Goal: Information Seeking & Learning: Learn about a topic

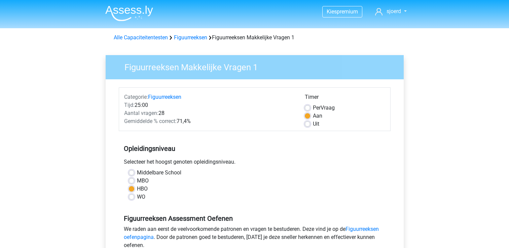
scroll to position [135, 0]
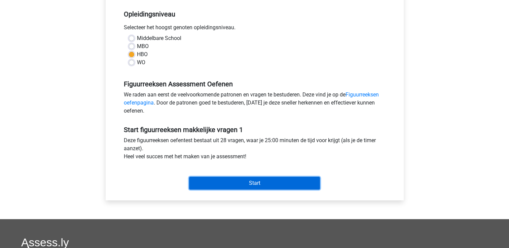
click at [250, 180] on input "Start" at bounding box center [254, 183] width 131 height 13
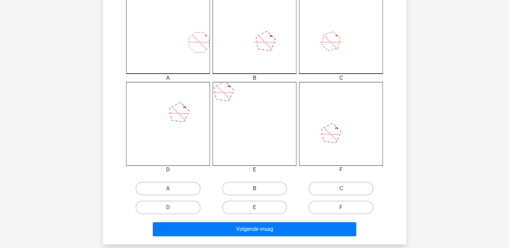
scroll to position [212, 0]
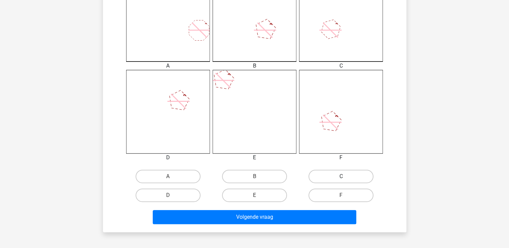
click at [341, 176] on label "C" at bounding box center [341, 176] width 65 height 13
click at [341, 177] on input "C" at bounding box center [343, 179] width 4 height 4
radio input "true"
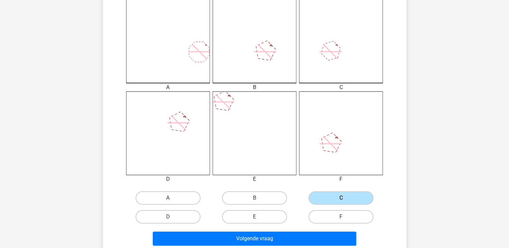
scroll to position [192, 0]
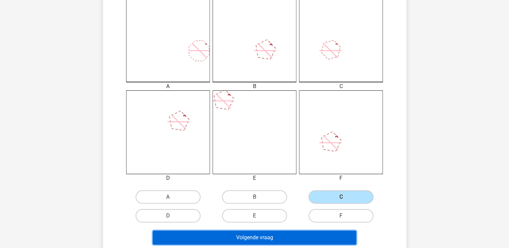
click at [280, 237] on button "Volgende vraag" at bounding box center [255, 238] width 204 height 14
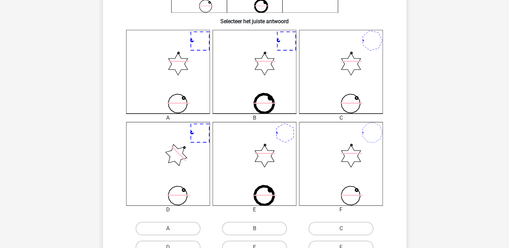
scroll to position [160, 0]
click at [167, 225] on label "A" at bounding box center [168, 229] width 65 height 13
click at [168, 230] on input "A" at bounding box center [170, 232] width 4 height 4
radio input "true"
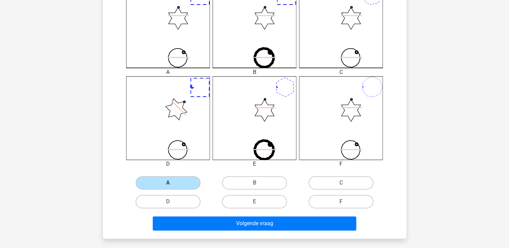
scroll to position [210, 0]
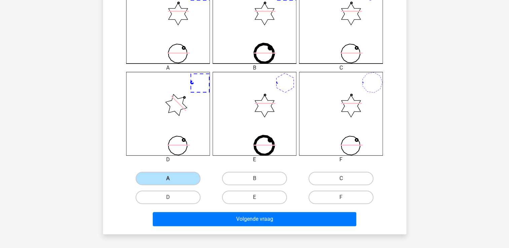
click at [358, 173] on label "C" at bounding box center [341, 178] width 65 height 13
click at [346, 179] on input "C" at bounding box center [343, 181] width 4 height 4
radio input "true"
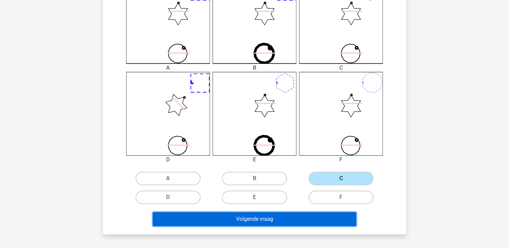
click at [261, 220] on button "Volgende vraag" at bounding box center [255, 219] width 204 height 14
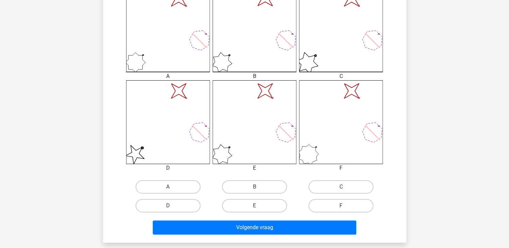
scroll to position [203, 0]
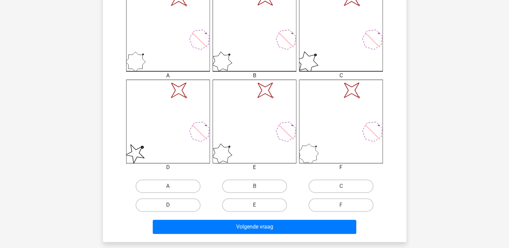
click at [185, 204] on label "D" at bounding box center [168, 205] width 65 height 13
click at [172, 205] on input "D" at bounding box center [170, 207] width 4 height 4
radio input "true"
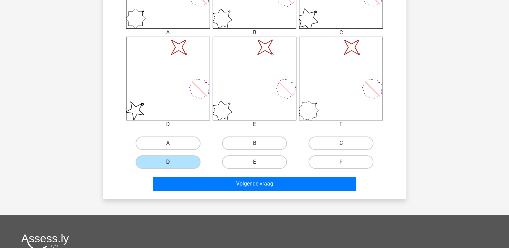
scroll to position [248, 0]
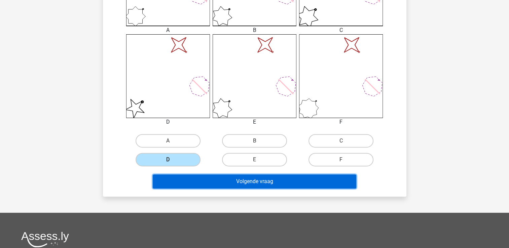
click at [252, 178] on button "Volgende vraag" at bounding box center [255, 182] width 204 height 14
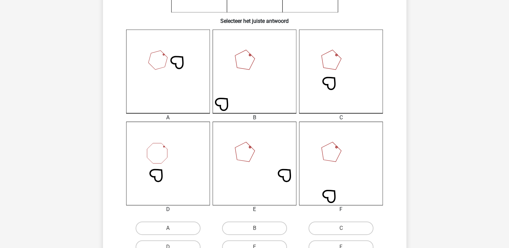
scroll to position [164, 0]
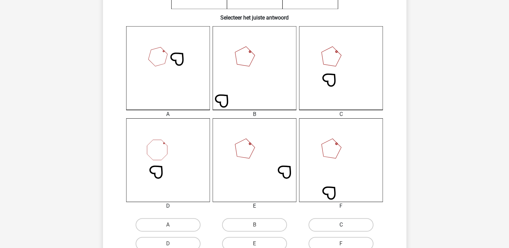
click at [345, 219] on label "C" at bounding box center [341, 224] width 65 height 13
click at [345, 225] on input "C" at bounding box center [343, 227] width 4 height 4
radio input "true"
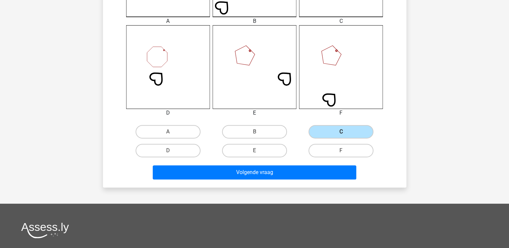
scroll to position [258, 0]
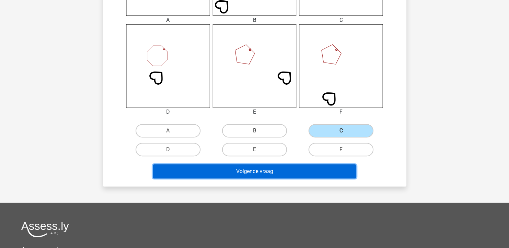
click at [271, 170] on button "Volgende vraag" at bounding box center [255, 172] width 204 height 14
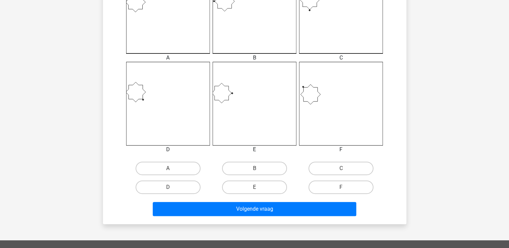
scroll to position [221, 0]
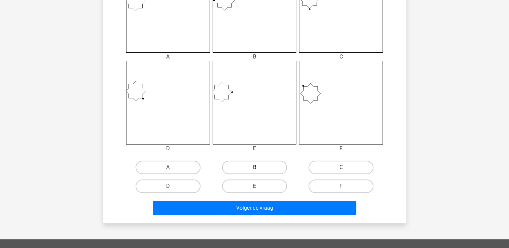
click at [252, 168] on label "B" at bounding box center [254, 167] width 65 height 13
click at [254, 168] on input "B" at bounding box center [256, 170] width 4 height 4
radio input "true"
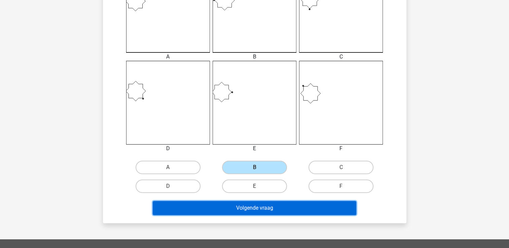
click at [262, 210] on button "Volgende vraag" at bounding box center [255, 208] width 204 height 14
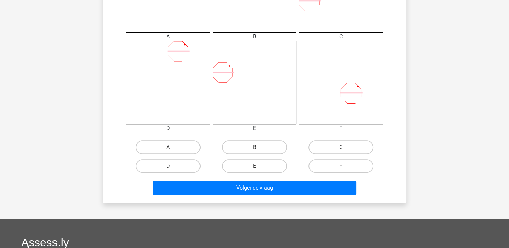
scroll to position [242, 0]
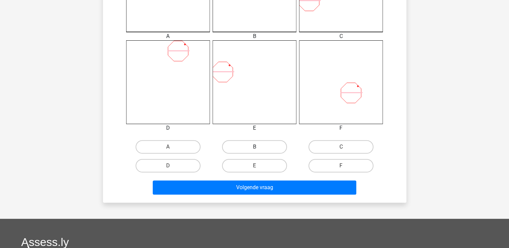
click at [259, 148] on label "B" at bounding box center [254, 146] width 65 height 13
click at [259, 148] on input "B" at bounding box center [256, 149] width 4 height 4
radio input "true"
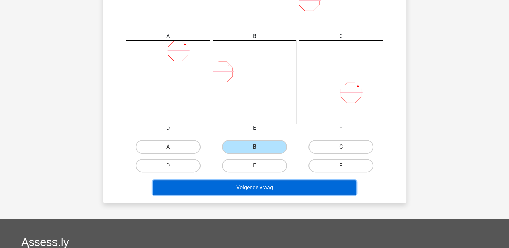
click at [262, 186] on button "Volgende vraag" at bounding box center [255, 188] width 204 height 14
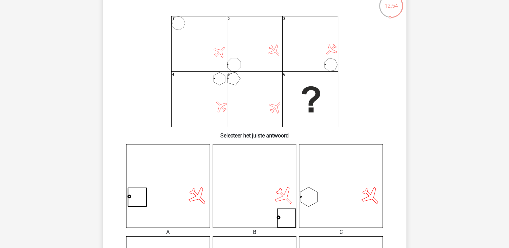
scroll to position [45, 0]
click at [291, 135] on h6 "Selecteer het juiste antwoord" at bounding box center [255, 134] width 282 height 12
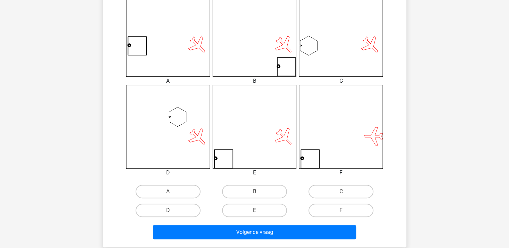
scroll to position [198, 0]
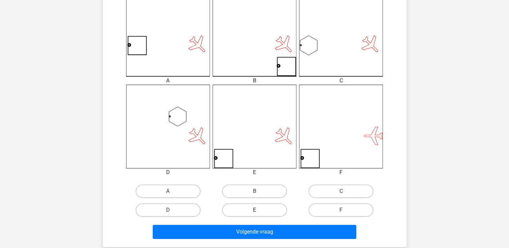
click at [254, 209] on label "E" at bounding box center [254, 210] width 65 height 13
click at [254, 210] on input "E" at bounding box center [256, 212] width 4 height 4
radio input "true"
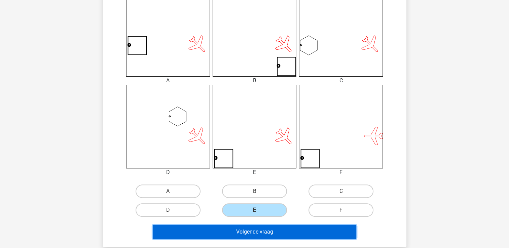
click at [254, 228] on button "Volgende vraag" at bounding box center [255, 232] width 204 height 14
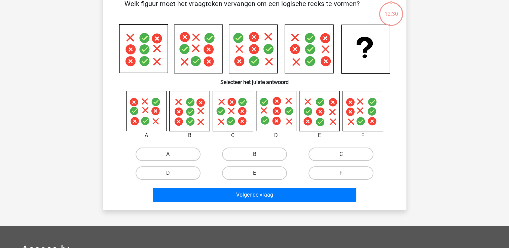
scroll to position [31, 0]
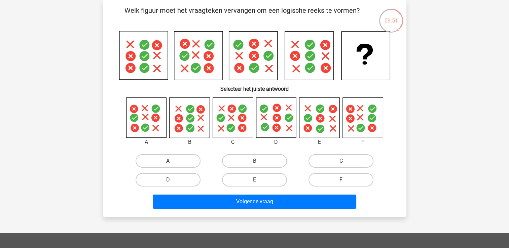
click at [167, 160] on label "A" at bounding box center [168, 160] width 65 height 13
click at [168, 161] on input "A" at bounding box center [170, 163] width 4 height 4
radio input "true"
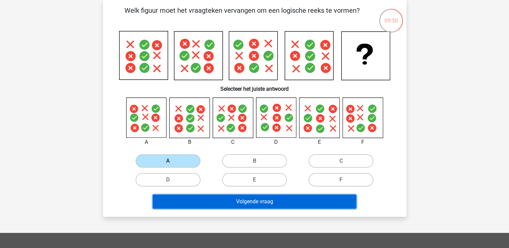
click at [244, 200] on button "Volgende vraag" at bounding box center [255, 202] width 204 height 14
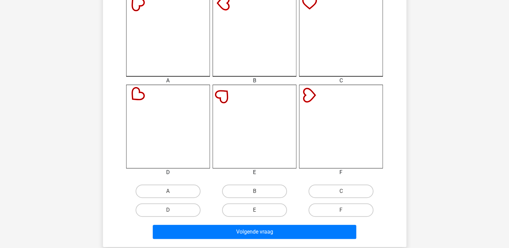
scroll to position [198, 0]
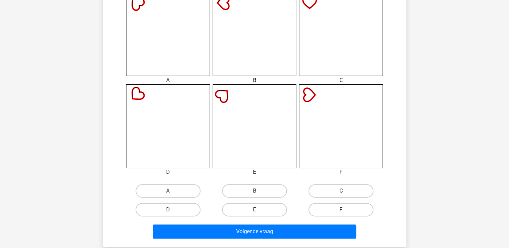
click at [254, 190] on label "B" at bounding box center [254, 190] width 65 height 13
click at [254, 191] on input "B" at bounding box center [256, 193] width 4 height 4
radio input "true"
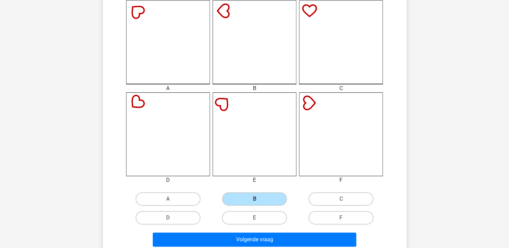
scroll to position [190, 0]
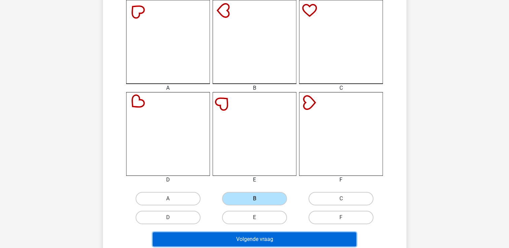
click at [253, 240] on button "Volgende vraag" at bounding box center [255, 240] width 204 height 14
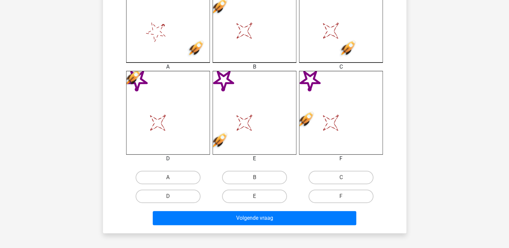
scroll to position [212, 0]
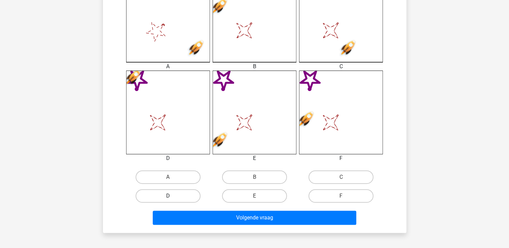
click at [182, 196] on label "D" at bounding box center [168, 195] width 65 height 13
click at [172, 196] on input "D" at bounding box center [170, 198] width 4 height 4
radio input "true"
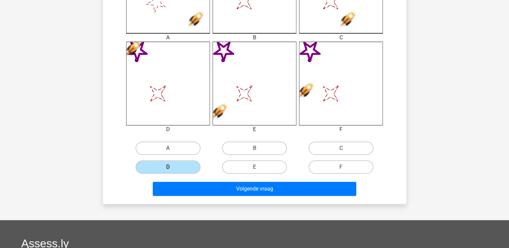
scroll to position [242, 0]
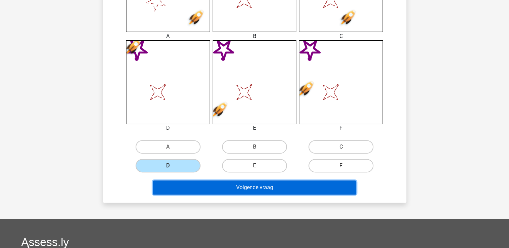
click at [253, 186] on button "Volgende vraag" at bounding box center [255, 188] width 204 height 14
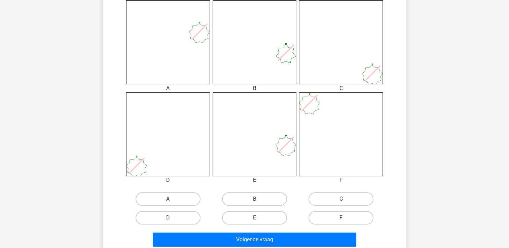
scroll to position [205, 0]
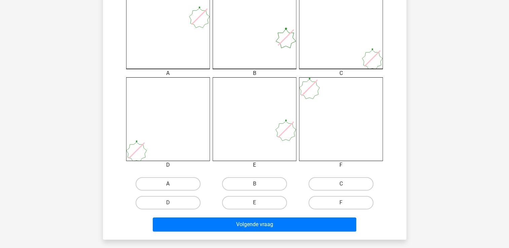
click at [183, 184] on label "A" at bounding box center [168, 183] width 65 height 13
click at [172, 184] on input "A" at bounding box center [170, 186] width 4 height 4
radio input "true"
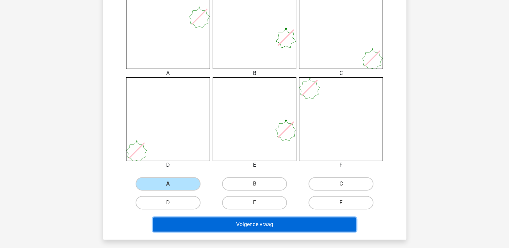
click at [249, 220] on button "Volgende vraag" at bounding box center [255, 225] width 204 height 14
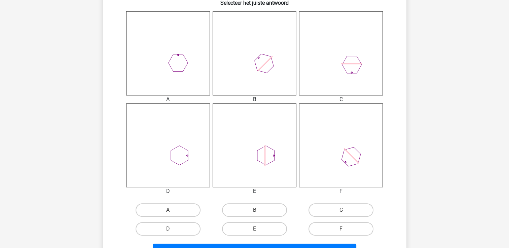
scroll to position [180, 0]
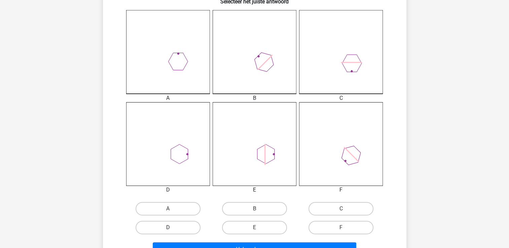
click at [174, 225] on label "D" at bounding box center [168, 227] width 65 height 13
click at [172, 228] on input "D" at bounding box center [170, 230] width 4 height 4
radio input "true"
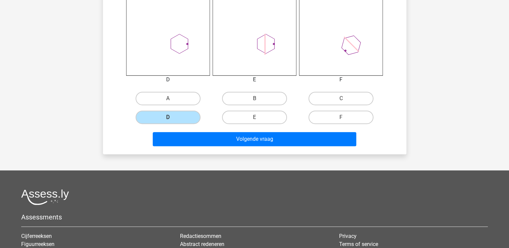
scroll to position [292, 0]
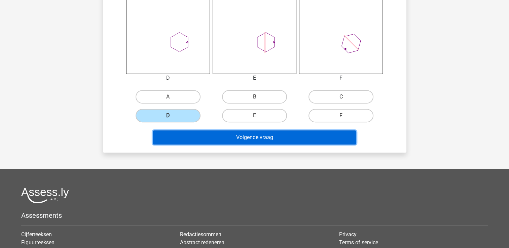
click at [256, 132] on button "Volgende vraag" at bounding box center [255, 138] width 204 height 14
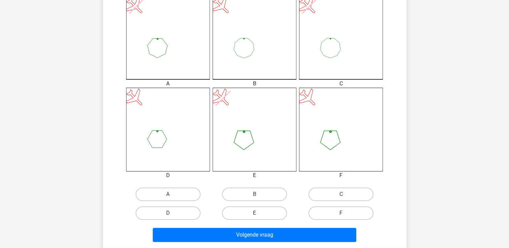
scroll to position [195, 0]
click at [339, 209] on label "F" at bounding box center [341, 212] width 65 height 13
click at [341, 213] on input "F" at bounding box center [343, 215] width 4 height 4
radio input "true"
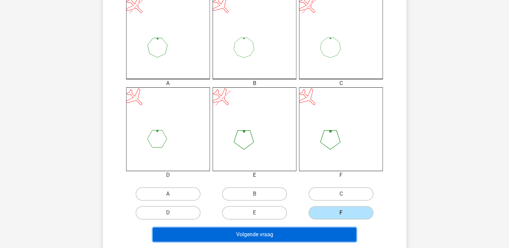
click at [272, 234] on button "Volgende vraag" at bounding box center [255, 235] width 204 height 14
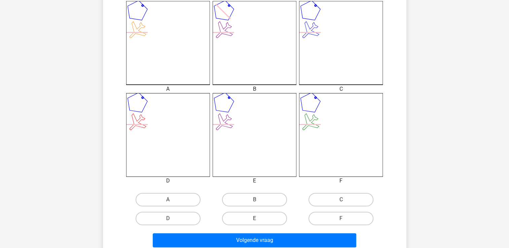
scroll to position [190, 0]
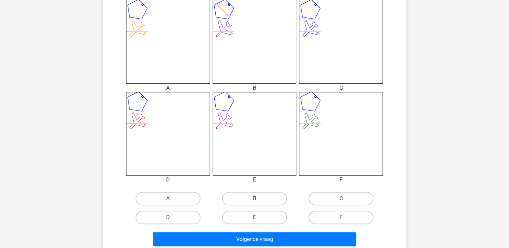
click at [254, 219] on input "E" at bounding box center [256, 220] width 4 height 4
radio input "true"
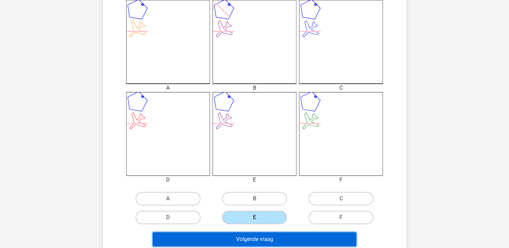
click at [261, 238] on button "Volgende vraag" at bounding box center [255, 240] width 204 height 14
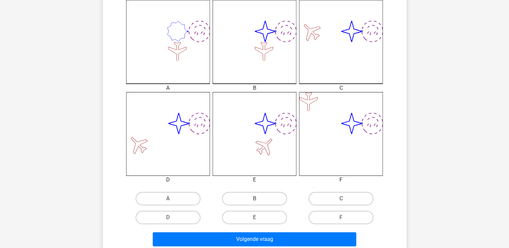
scroll to position [190, 0]
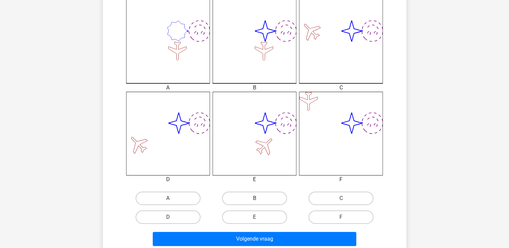
click at [257, 195] on label "B" at bounding box center [254, 198] width 65 height 13
click at [257, 199] on input "B" at bounding box center [256, 201] width 4 height 4
radio input "true"
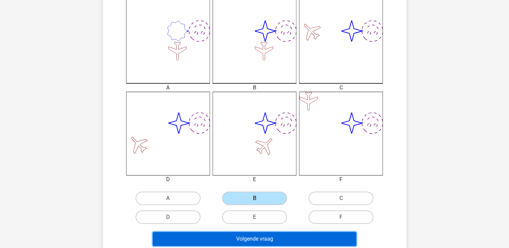
click at [254, 236] on button "Volgende vraag" at bounding box center [255, 239] width 204 height 14
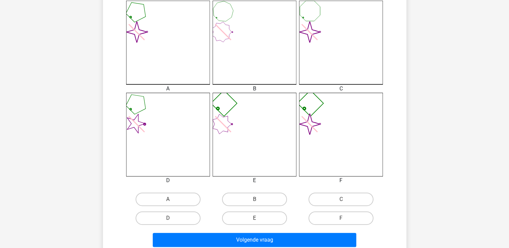
scroll to position [191, 0]
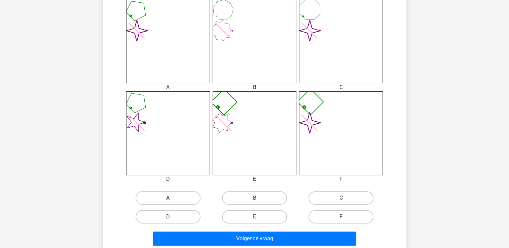
click at [179, 213] on label "D" at bounding box center [168, 216] width 65 height 13
click at [172, 217] on input "D" at bounding box center [170, 219] width 4 height 4
radio input "true"
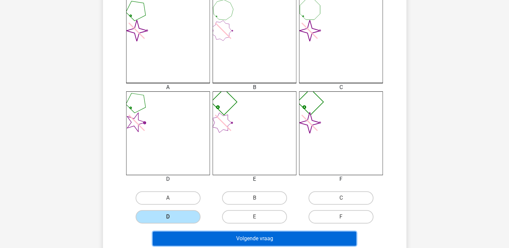
click at [255, 239] on button "Volgende vraag" at bounding box center [255, 239] width 204 height 14
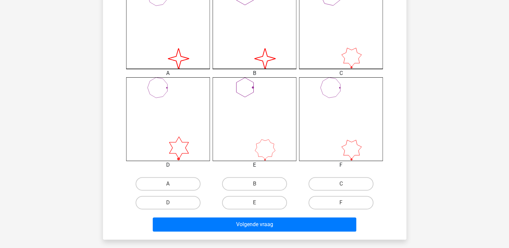
scroll to position [205, 0]
click at [261, 185] on label "B" at bounding box center [254, 183] width 65 height 13
click at [259, 185] on input "B" at bounding box center [256, 186] width 4 height 4
radio input "true"
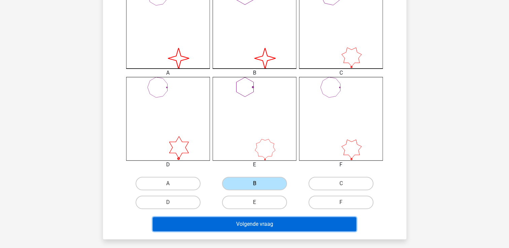
click at [261, 222] on button "Volgende vraag" at bounding box center [255, 224] width 204 height 14
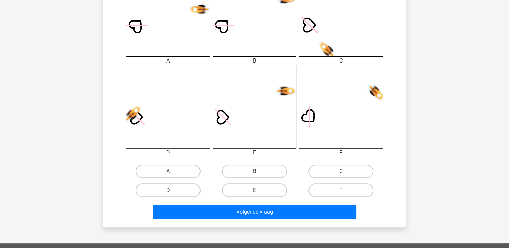
scroll to position [225, 0]
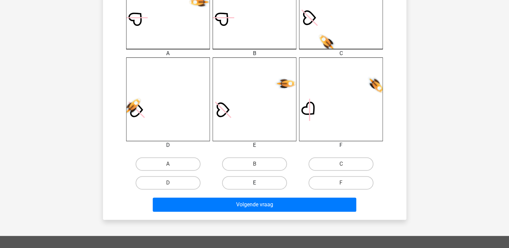
click at [256, 181] on label "E" at bounding box center [254, 182] width 65 height 13
click at [256, 183] on input "E" at bounding box center [256, 185] width 4 height 4
radio input "true"
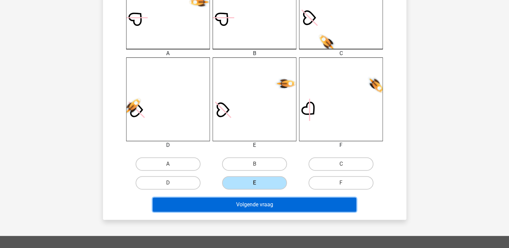
click at [259, 201] on button "Volgende vraag" at bounding box center [255, 205] width 204 height 14
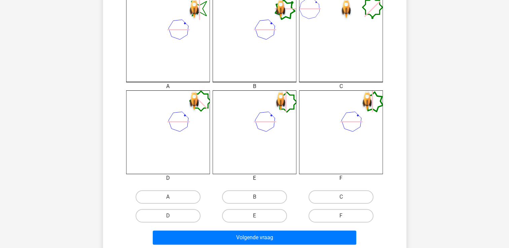
scroll to position [193, 0]
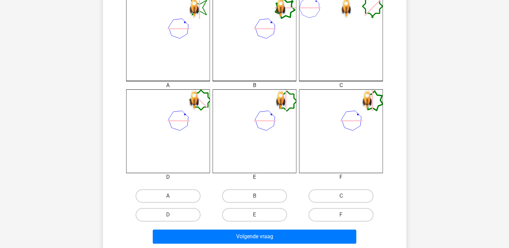
click at [168, 198] on input "A" at bounding box center [170, 198] width 4 height 4
radio input "true"
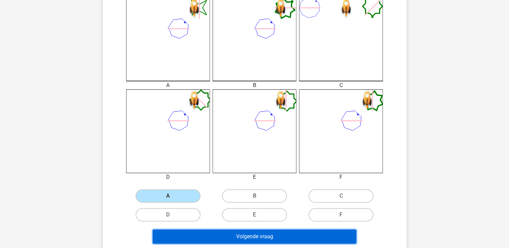
click at [244, 234] on button "Volgende vraag" at bounding box center [255, 237] width 204 height 14
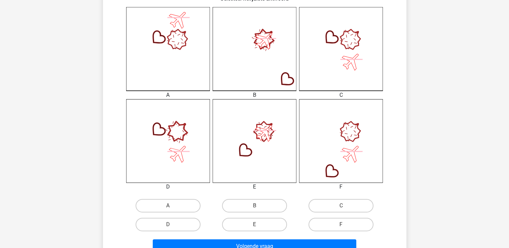
scroll to position [184, 0]
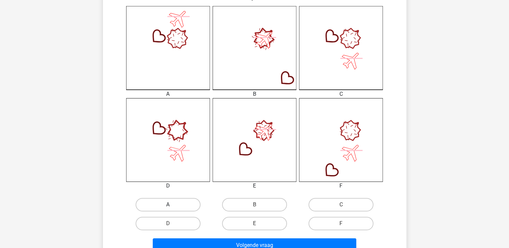
click at [168, 203] on label "A" at bounding box center [168, 204] width 65 height 13
click at [168, 205] on input "A" at bounding box center [170, 207] width 4 height 4
radio input "true"
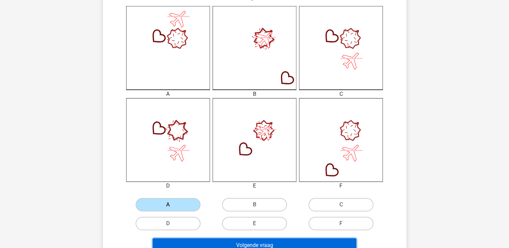
click at [232, 242] on button "Volgende vraag" at bounding box center [255, 246] width 204 height 14
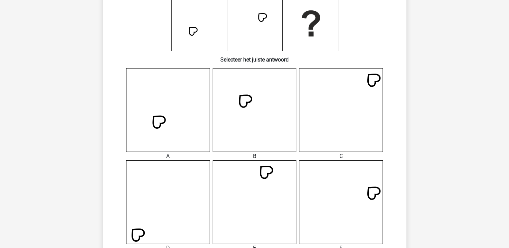
scroll to position [122, 0]
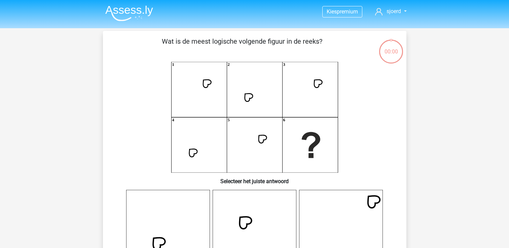
scroll to position [199, 0]
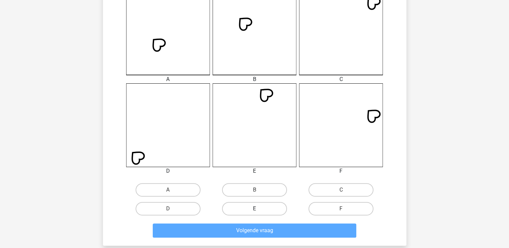
click at [268, 205] on label "E" at bounding box center [254, 208] width 65 height 13
click at [259, 209] on input "E" at bounding box center [256, 211] width 4 height 4
radio input "true"
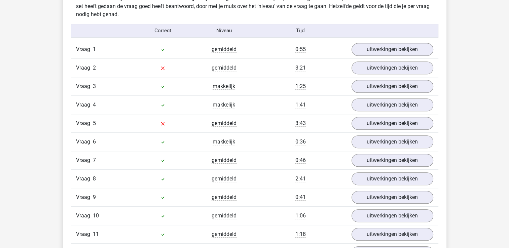
scroll to position [540, 0]
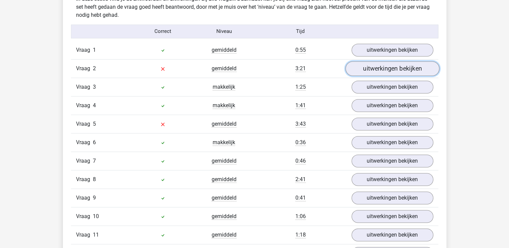
click at [398, 66] on link "uitwerkingen bekijken" at bounding box center [392, 68] width 94 height 15
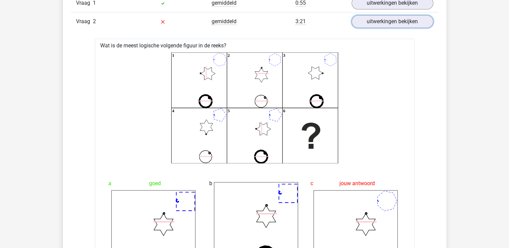
scroll to position [588, 0]
